Goal: Navigation & Orientation: Find specific page/section

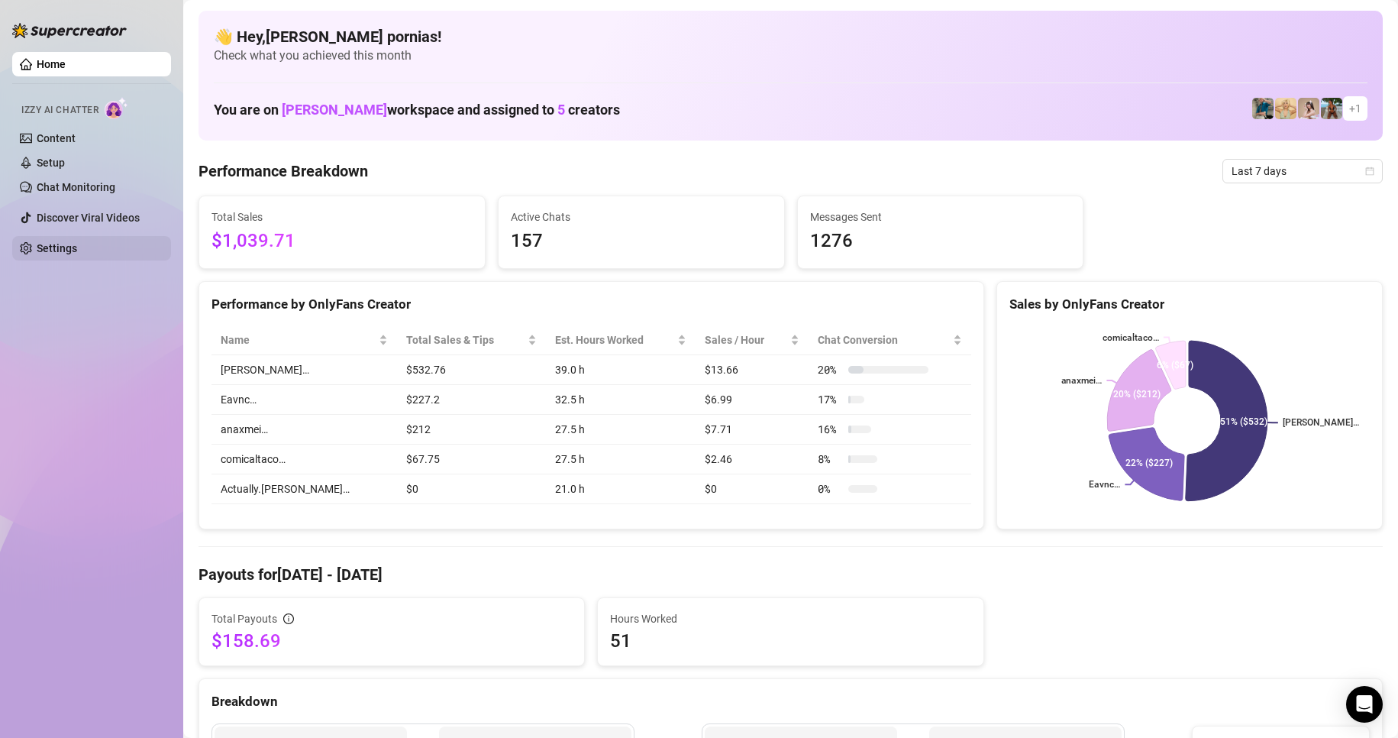
click at [77, 254] on link "Settings" at bounding box center [57, 248] width 40 height 12
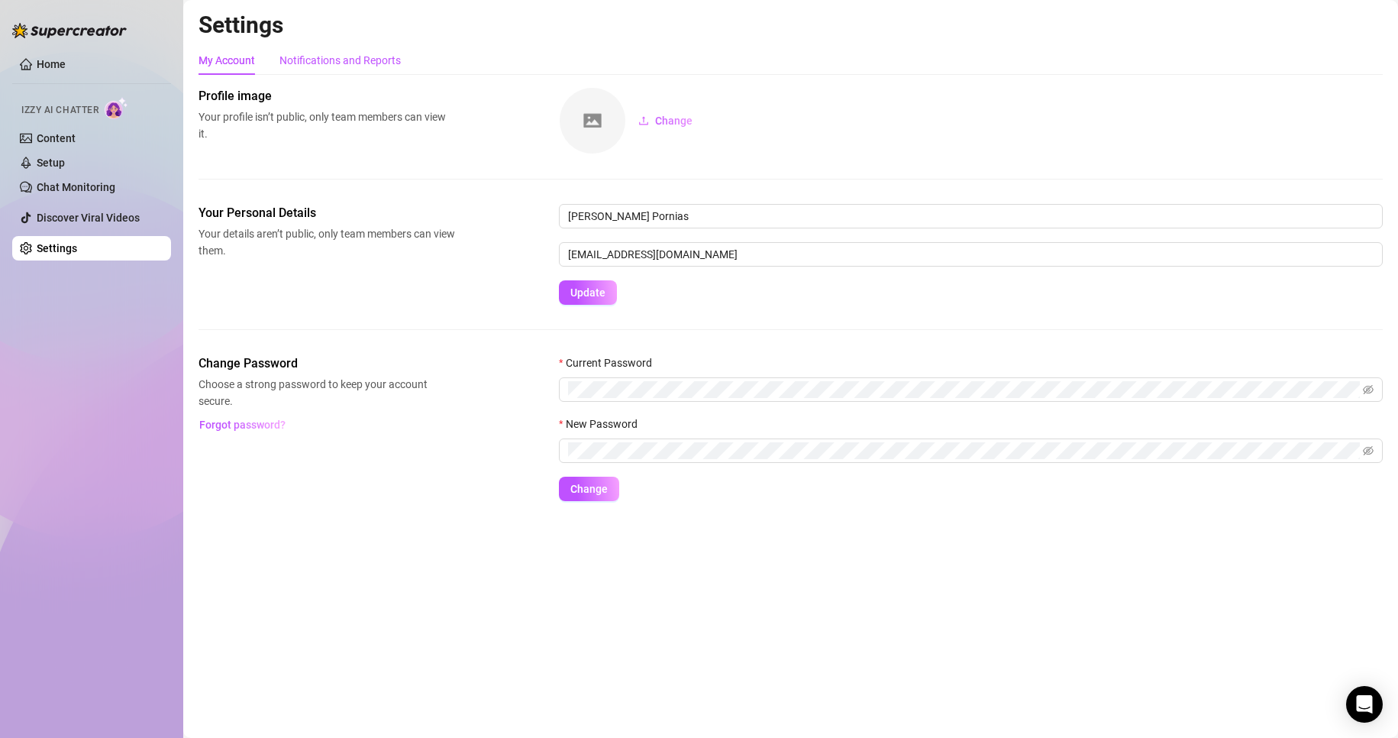
click at [327, 60] on div "Notifications and Reports" at bounding box center [339, 60] width 121 height 17
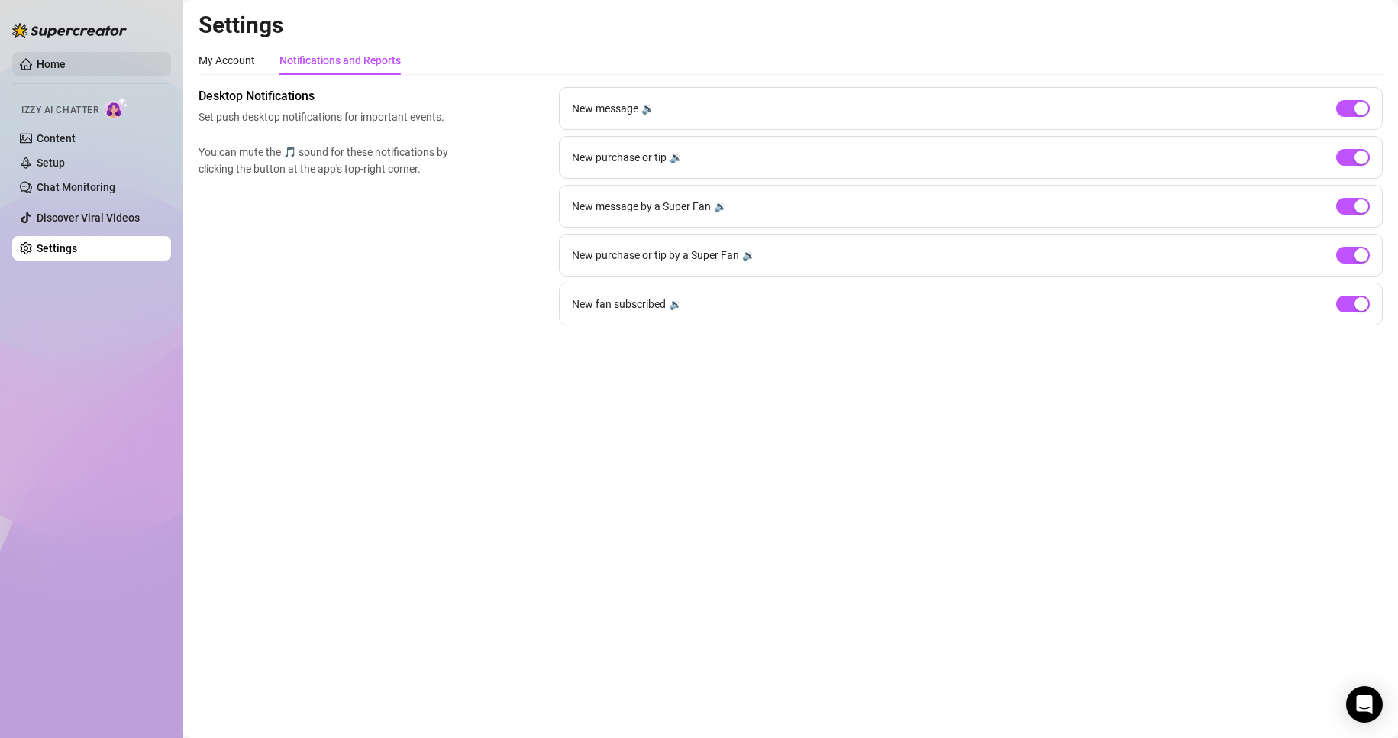
click at [66, 60] on link "Home" at bounding box center [51, 64] width 29 height 12
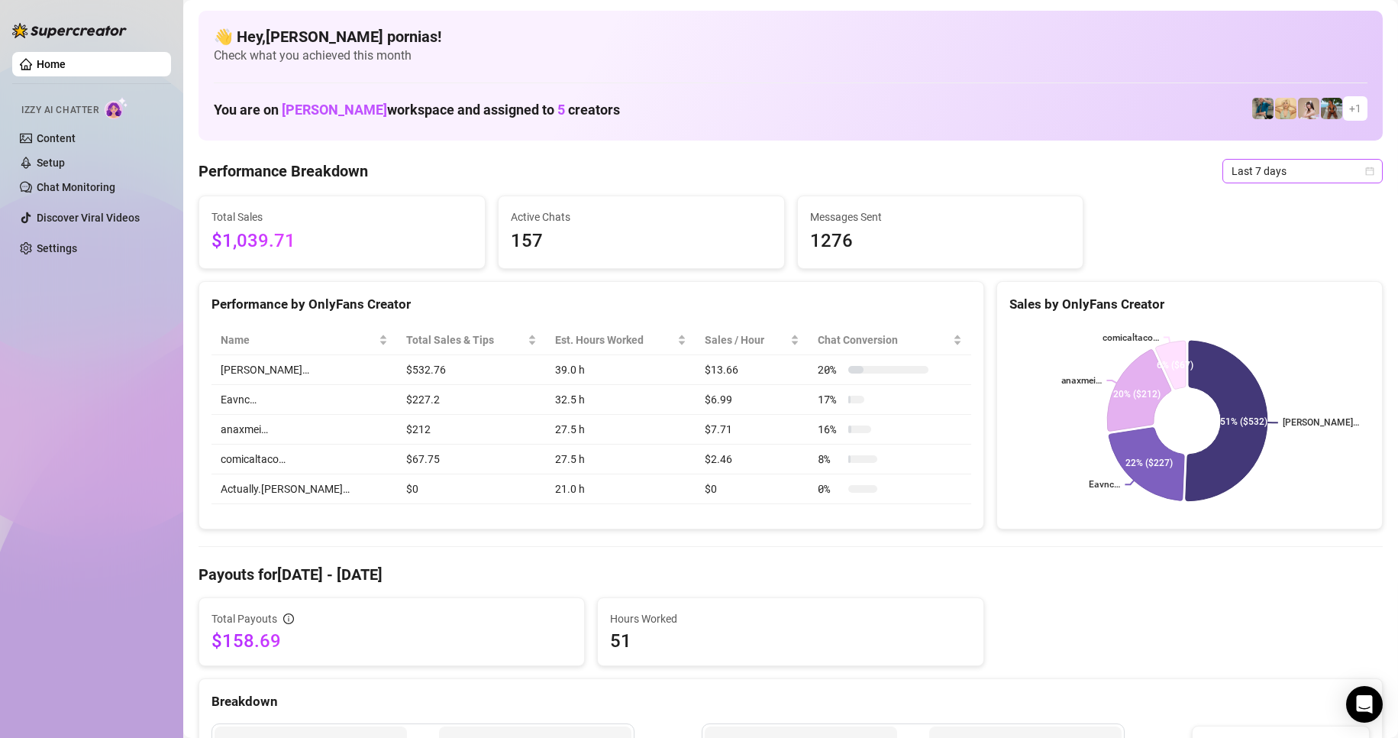
scroll to position [76, 0]
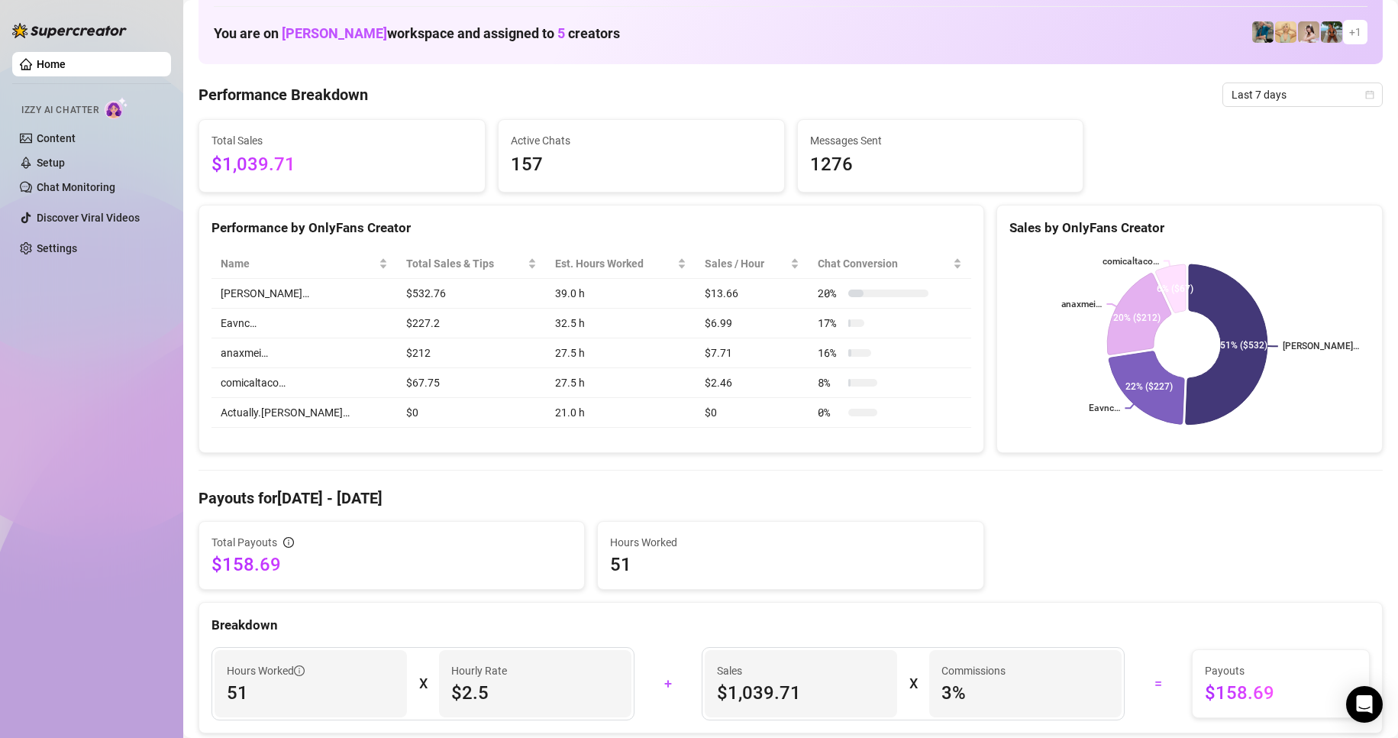
click at [984, 95] on div "Performance Breakdown Last 7 days" at bounding box center [791, 94] width 1184 height 24
